Goal: Task Accomplishment & Management: Manage account settings

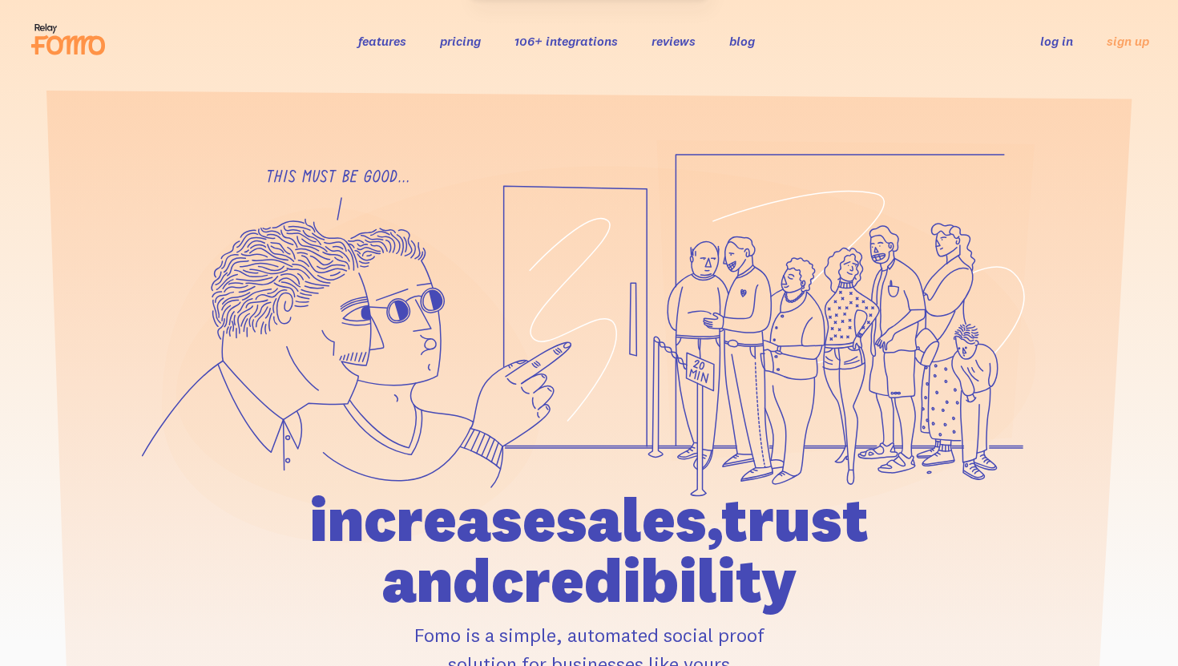
click at [1056, 35] on link "log in" at bounding box center [1056, 41] width 33 height 16
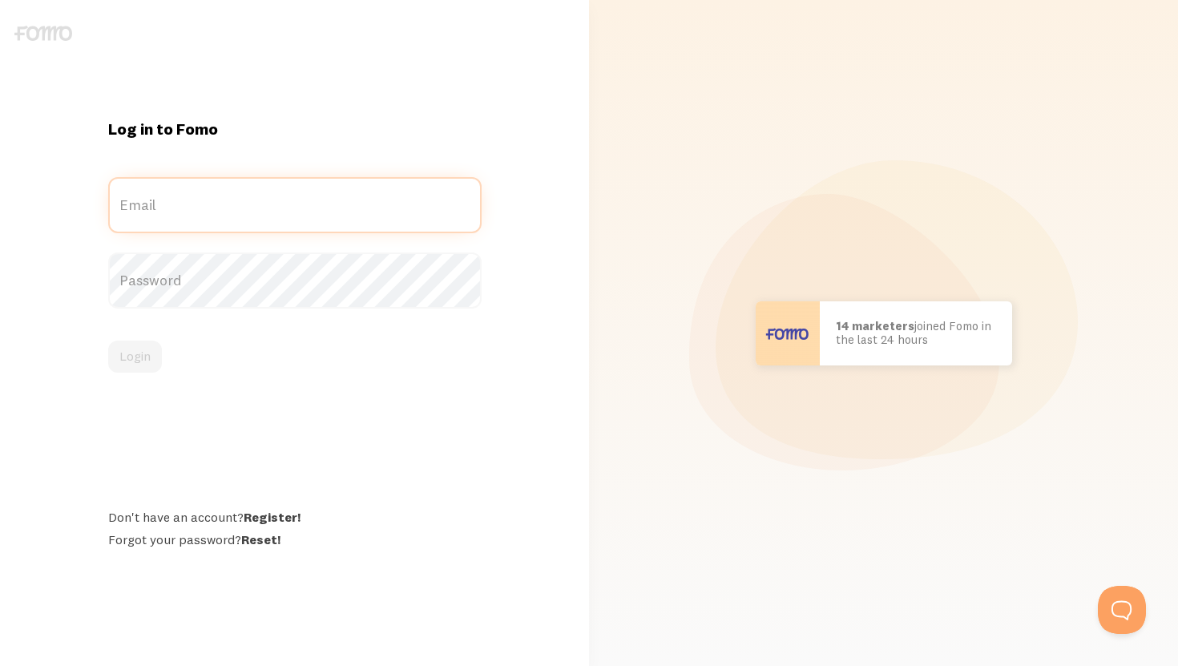
type input "[EMAIL_ADDRESS][DOMAIN_NAME]"
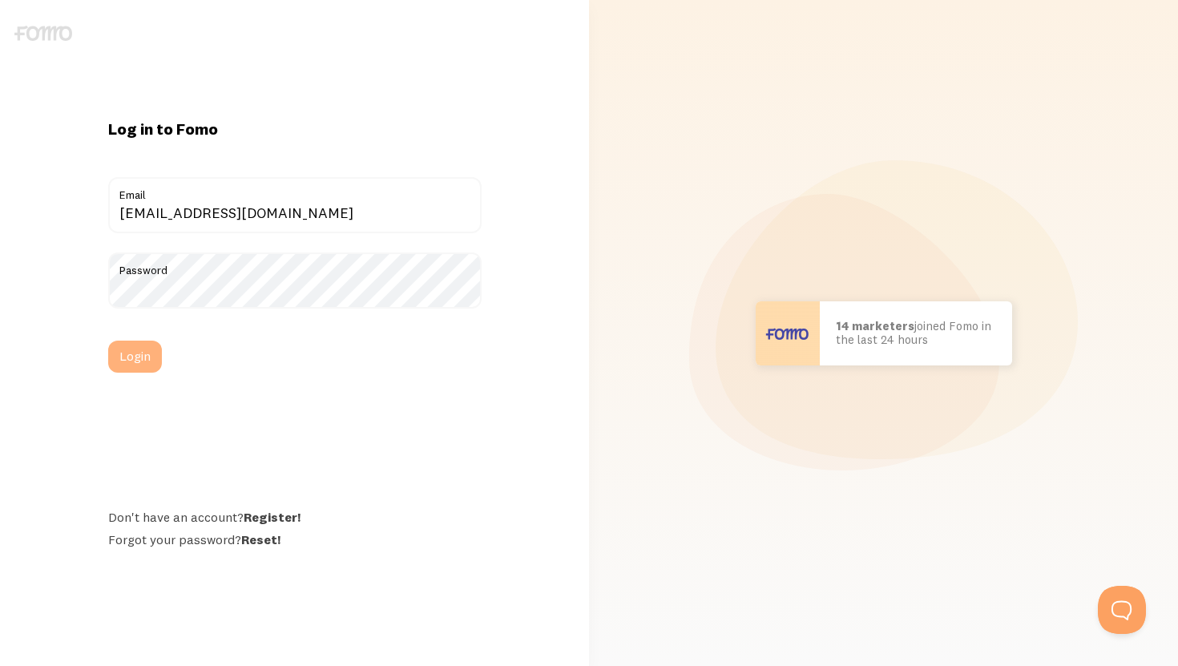
click at [143, 358] on button "Login" at bounding box center [135, 357] width 54 height 32
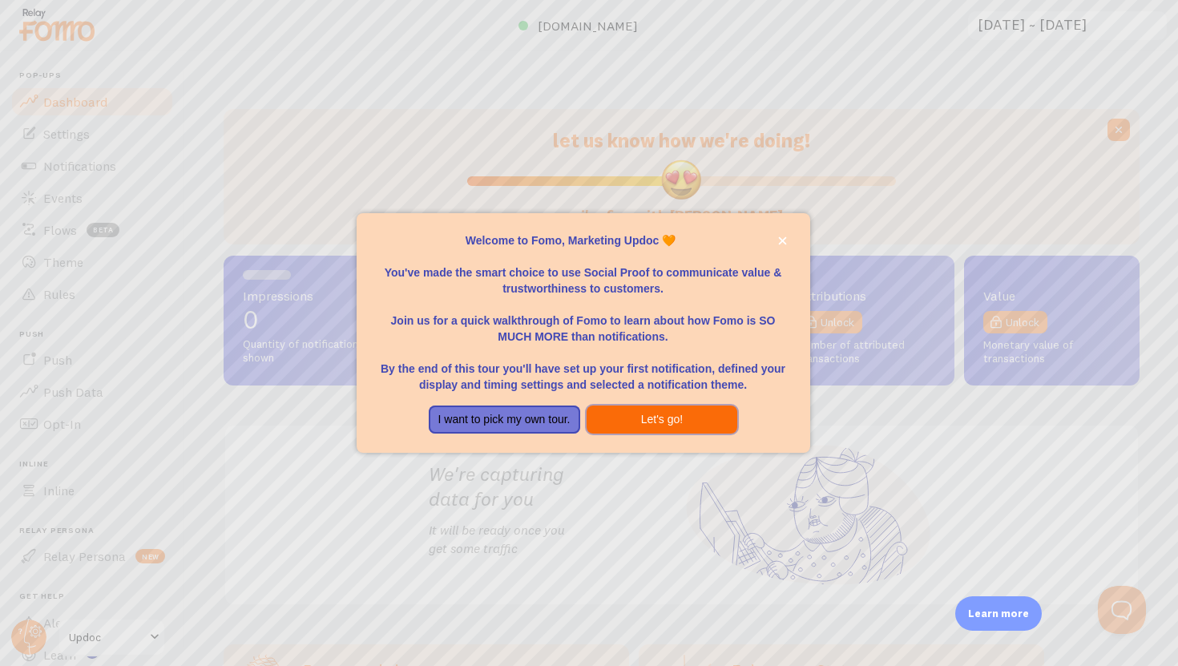
click at [631, 418] on button "Let's go!" at bounding box center [662, 420] width 151 height 29
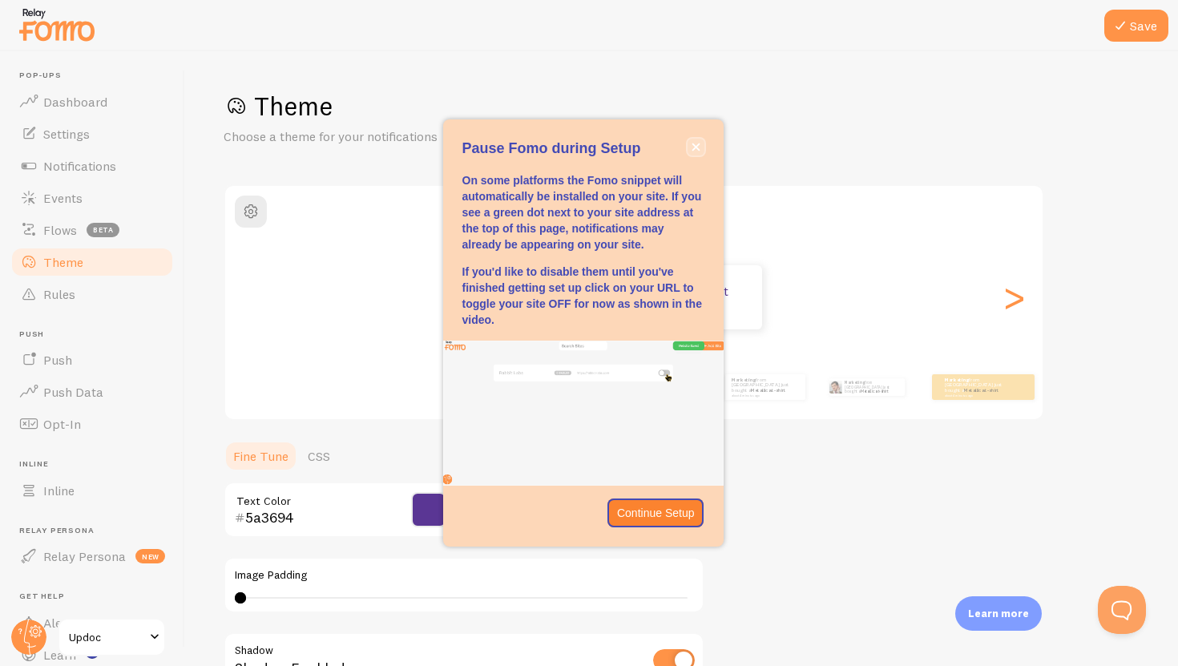
click at [699, 147] on icon "close," at bounding box center [696, 147] width 9 height 9
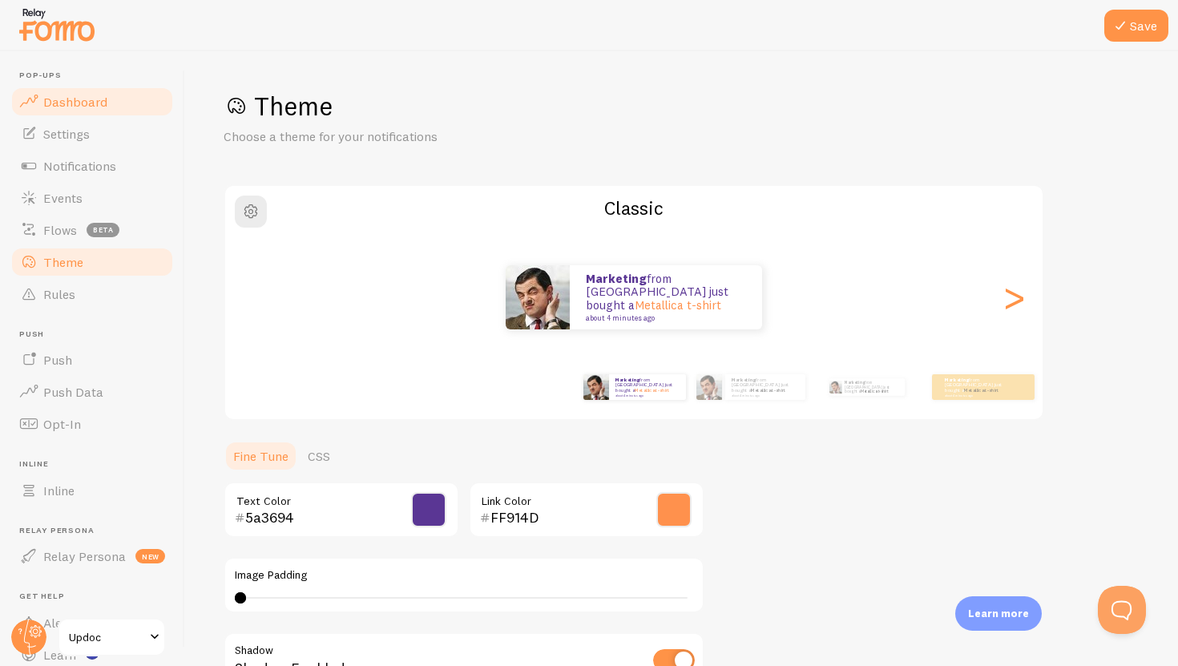
click at [81, 107] on span "Dashboard" at bounding box center [75, 102] width 64 height 16
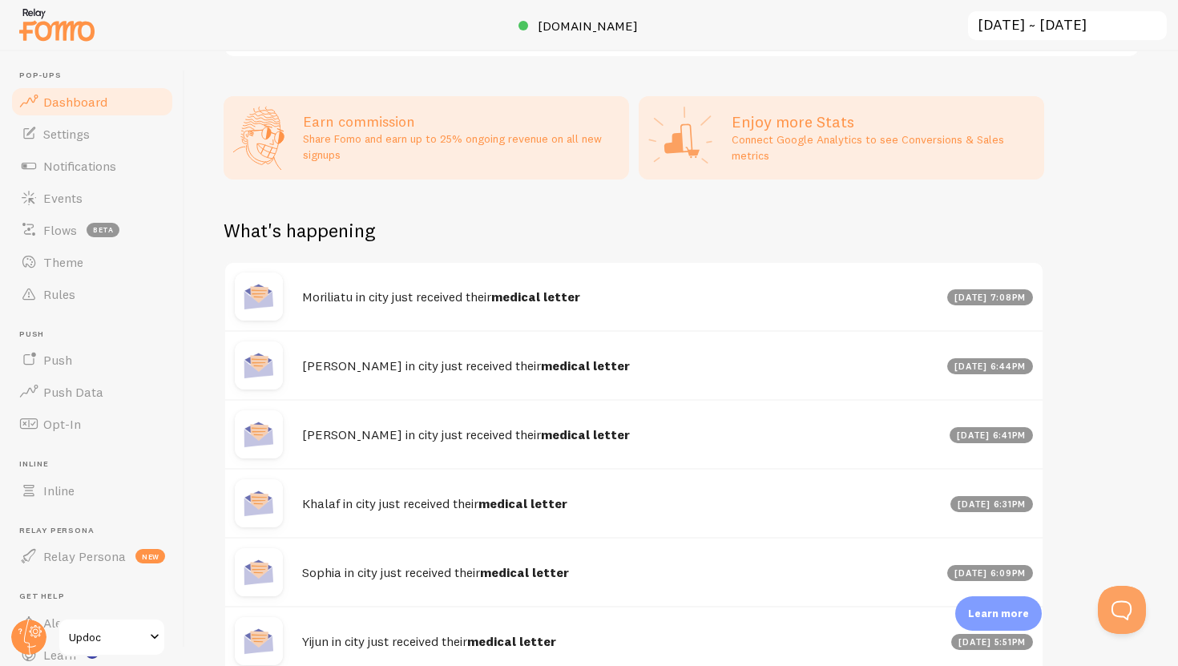
scroll to position [584, 0]
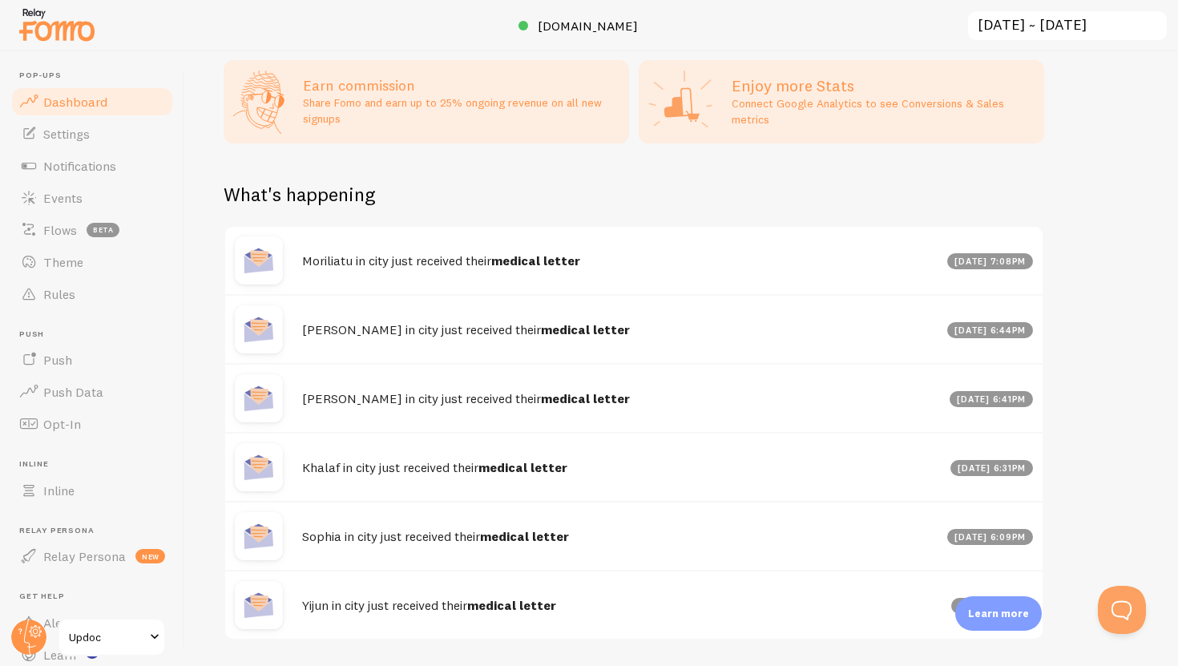
click at [329, 260] on h4 "Moriliatu in city just received their medical letter" at bounding box center [620, 260] width 636 height 17
copy div "Moriliatu in city just received their medical letter"
click at [328, 260] on h4 "Moriliatu in city just received their medical letter" at bounding box center [620, 260] width 636 height 17
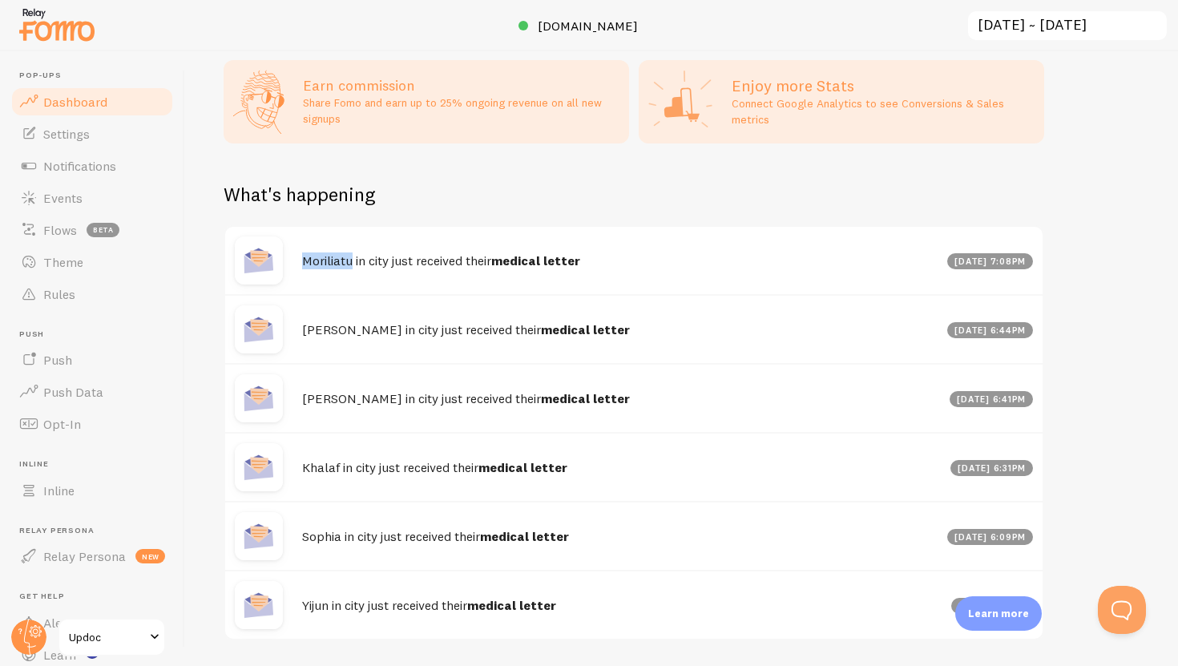
click at [328, 260] on h4 "Moriliatu in city just received their medical letter" at bounding box center [620, 260] width 636 height 17
copy h4 "Moriliatu"
